Goal: Task Accomplishment & Management: Use online tool/utility

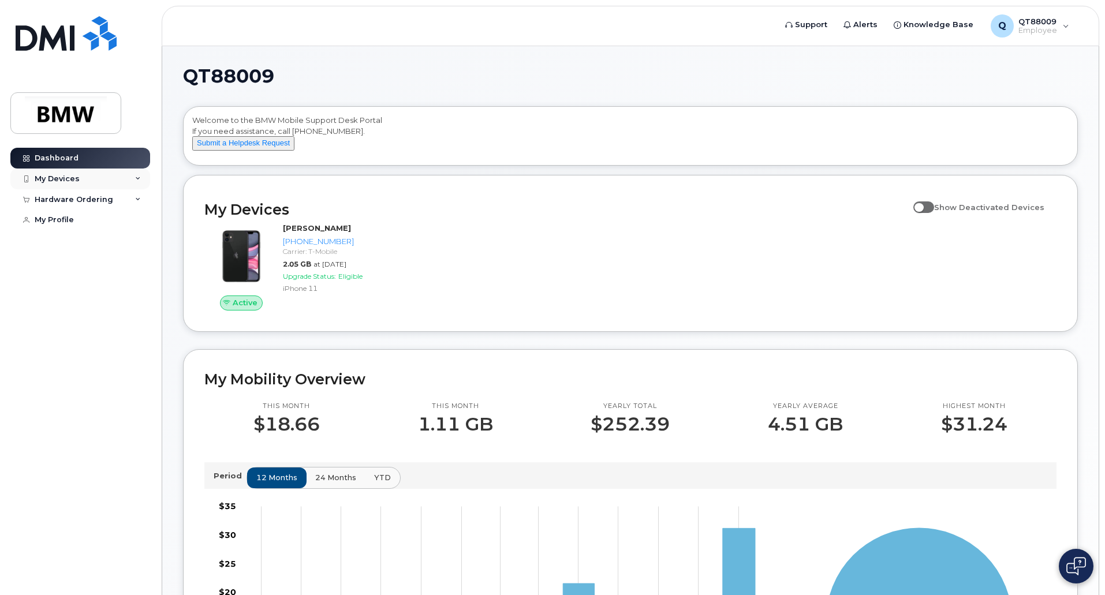
click at [119, 181] on div "My Devices" at bounding box center [80, 179] width 140 height 21
click at [109, 267] on div "Hardware Ordering" at bounding box center [74, 261] width 78 height 9
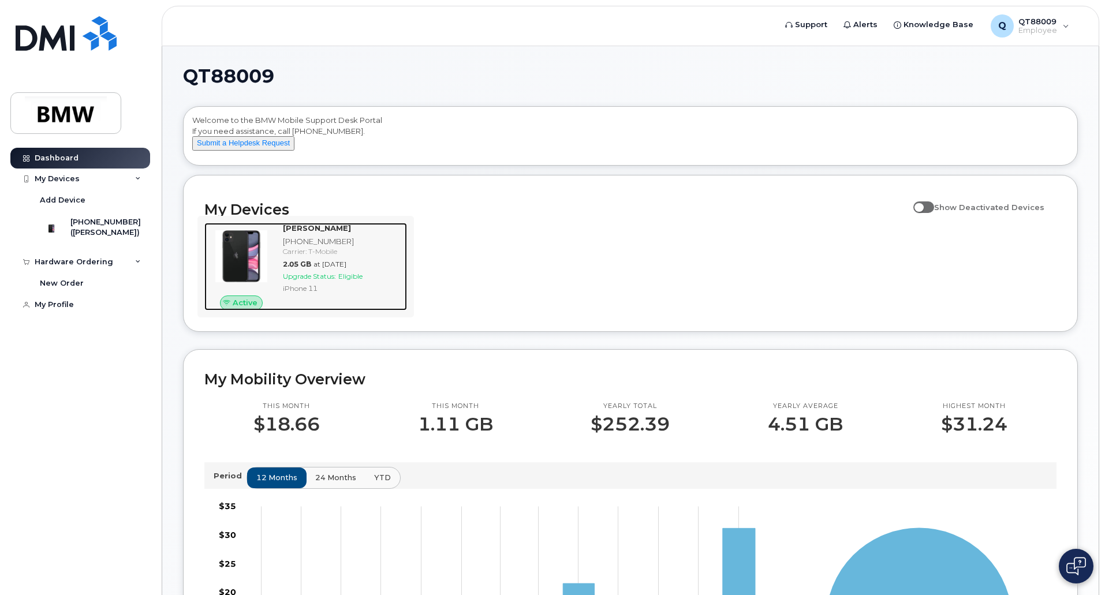
click at [347, 281] on div "Upgrade Status: Eligible" at bounding box center [342, 276] width 119 height 10
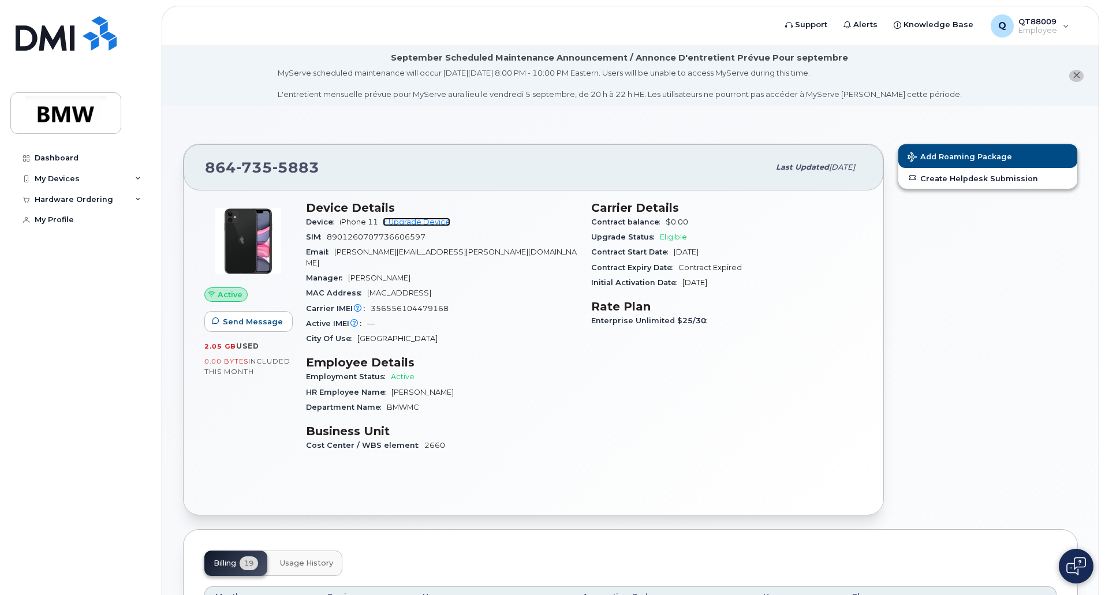
click at [426, 219] on link "+ Upgrade Device" at bounding box center [417, 222] width 68 height 9
